Goal: Navigation & Orientation: Find specific page/section

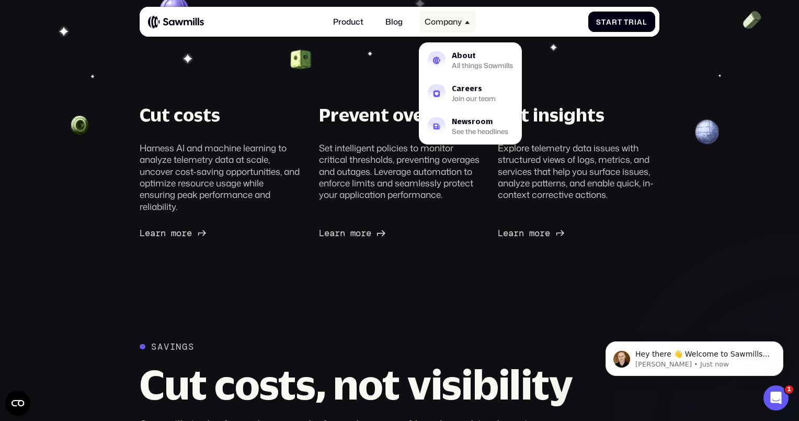
scroll to position [290, 0]
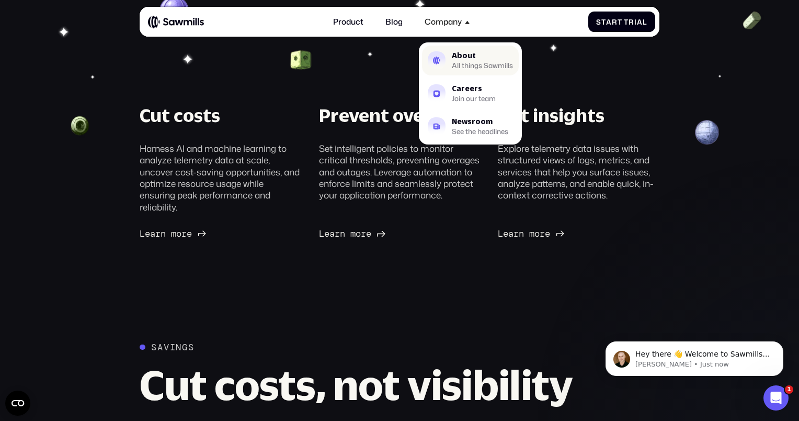
click at [464, 62] on div "All things Sawmills" at bounding box center [482, 65] width 61 height 6
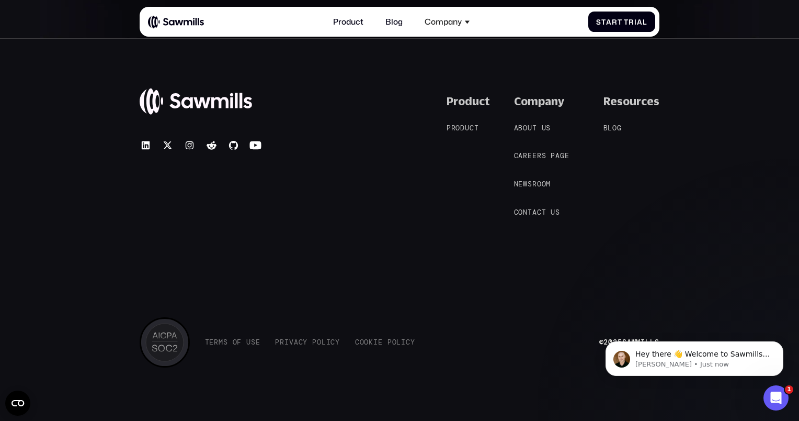
scroll to position [1914, 0]
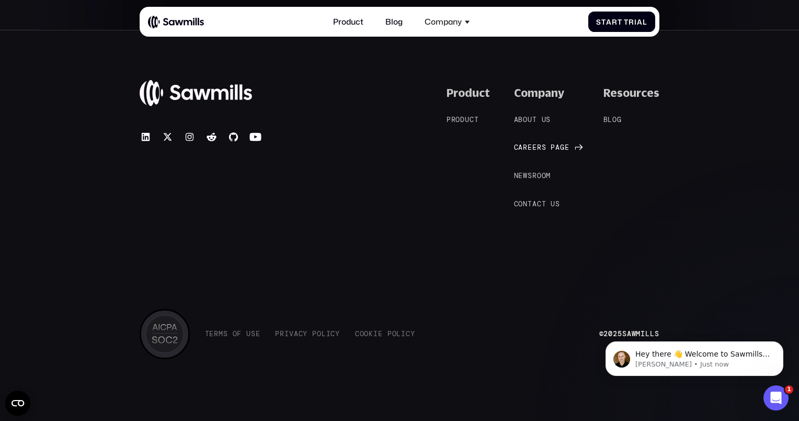
click at [549, 146] on span at bounding box center [548, 147] width 5 height 8
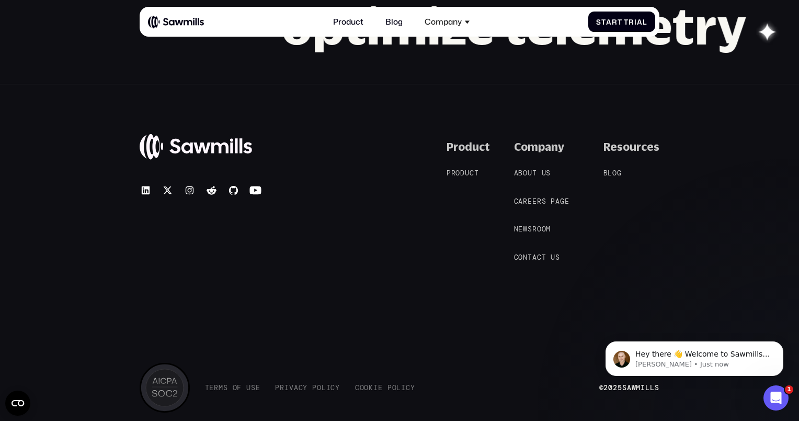
scroll to position [1016, 0]
